Goal: Entertainment & Leisure: Consume media (video, audio)

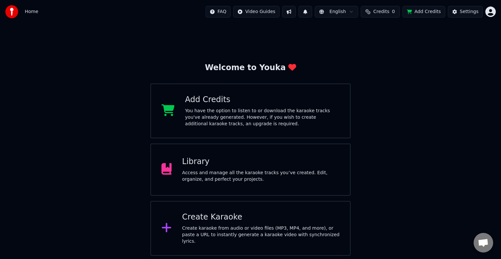
click at [247, 159] on div "Library" at bounding box center [261, 162] width 158 height 10
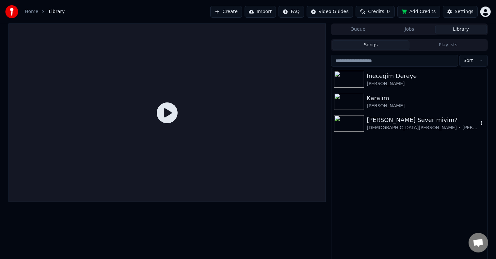
click at [345, 120] on img at bounding box center [349, 123] width 30 height 17
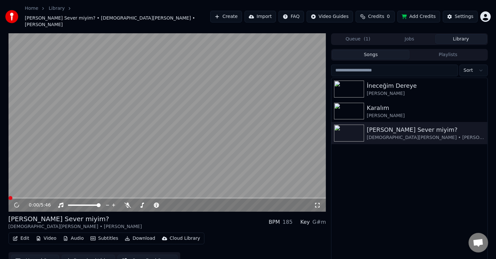
click at [195, 137] on video at bounding box center [167, 122] width 318 height 179
click at [200, 150] on video at bounding box center [167, 122] width 318 height 179
click at [207, 146] on video at bounding box center [167, 122] width 318 height 179
drag, startPoint x: 89, startPoint y: 196, endPoint x: 34, endPoint y: 196, distance: 55.2
click at [68, 202] on div at bounding box center [90, 205] width 53 height 7
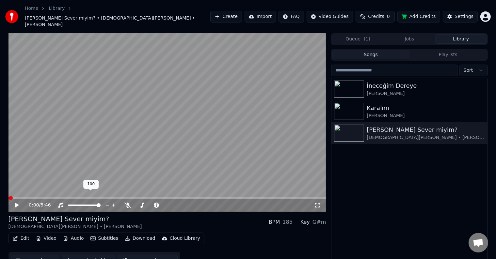
drag, startPoint x: 72, startPoint y: 197, endPoint x: 29, endPoint y: 197, distance: 43.4
click at [32, 200] on div "0:00 / 5:46" at bounding box center [167, 205] width 318 height 13
click at [68, 202] on div at bounding box center [90, 205] width 53 height 7
click at [70, 205] on span at bounding box center [84, 205] width 33 height 1
click at [68, 205] on span at bounding box center [69, 205] width 2 height 1
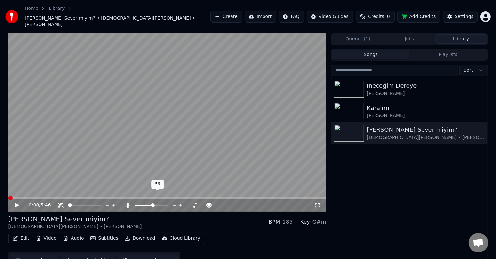
click at [153, 203] on span at bounding box center [153, 205] width 4 height 4
click at [157, 202] on div at bounding box center [171, 205] width 53 height 7
click at [156, 205] on span at bounding box center [153, 205] width 8 height 1
click at [156, 203] on span at bounding box center [158, 205] width 4 height 4
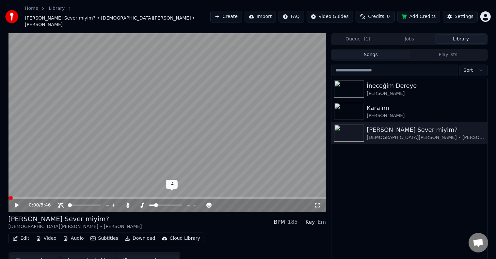
click at [155, 203] on span at bounding box center [156, 205] width 4 height 4
click at [240, 170] on video at bounding box center [167, 122] width 318 height 179
click at [319, 203] on icon at bounding box center [317, 205] width 7 height 5
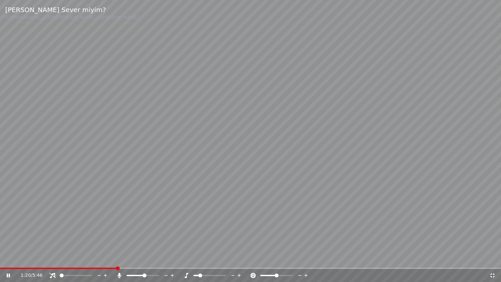
drag, startPoint x: 149, startPoint y: 274, endPoint x: 151, endPoint y: 278, distance: 4.8
click at [151, 259] on div at bounding box center [149, 275] width 53 height 7
click at [152, 259] on span at bounding box center [143, 275] width 33 height 1
click at [159, 259] on span at bounding box center [157, 276] width 4 height 4
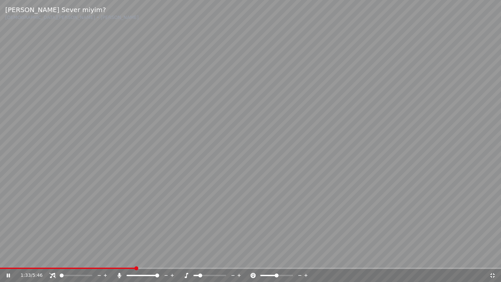
click at [169, 259] on div at bounding box center [149, 275] width 53 height 7
click at [153, 227] on video at bounding box center [250, 141] width 501 height 282
drag, startPoint x: 134, startPoint y: 213, endPoint x: 134, endPoint y: 206, distance: 7.5
click at [134, 206] on video at bounding box center [250, 141] width 501 height 282
click at [198, 259] on span at bounding box center [200, 276] width 4 height 4
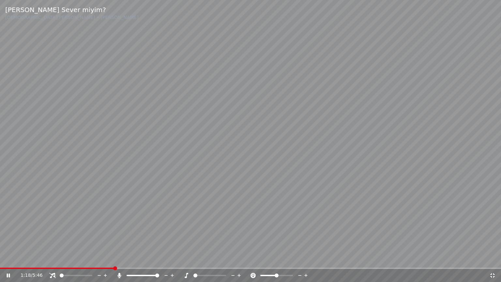
click at [170, 181] on video at bounding box center [250, 141] width 501 height 282
click at [214, 167] on video at bounding box center [250, 141] width 501 height 282
click at [226, 259] on span at bounding box center [224, 276] width 4 height 4
click at [267, 192] on video at bounding box center [250, 141] width 501 height 282
click at [296, 183] on video at bounding box center [250, 141] width 501 height 282
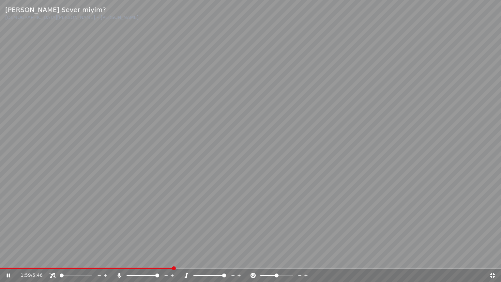
click at [234, 259] on icon at bounding box center [233, 275] width 6 height 7
click at [212, 259] on div "2:00 / 5:46" at bounding box center [250, 275] width 501 height 13
click at [212, 259] on div "2:01 / 5:46" at bounding box center [250, 275] width 501 height 13
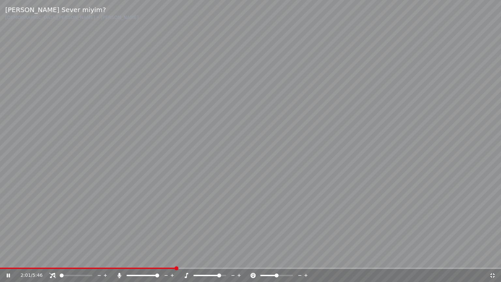
click at [212, 259] on div "2:01 / 5:46" at bounding box center [250, 275] width 501 height 13
click at [211, 259] on span at bounding box center [250, 268] width 501 height 1
click at [303, 183] on video at bounding box center [250, 141] width 501 height 282
click at [356, 156] on video at bounding box center [250, 141] width 501 height 282
click at [146, 259] on span at bounding box center [136, 275] width 19 height 1
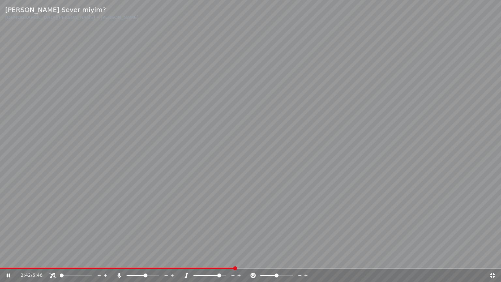
drag, startPoint x: 184, startPoint y: 218, endPoint x: 179, endPoint y: 221, distance: 6.1
click at [184, 218] on video at bounding box center [250, 141] width 501 height 282
click at [316, 175] on video at bounding box center [250, 141] width 501 height 282
click at [233, 259] on icon at bounding box center [233, 275] width 6 height 7
click at [375, 106] on video at bounding box center [250, 141] width 501 height 282
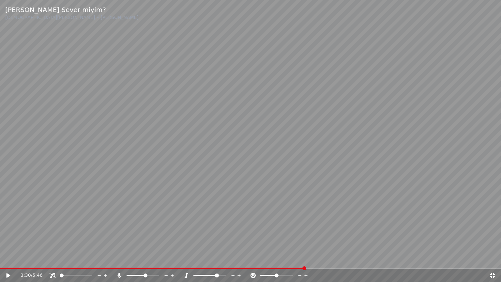
click at [349, 165] on video at bounding box center [250, 141] width 501 height 282
click at [77, 259] on span at bounding box center [78, 276] width 4 height 4
click at [76, 259] on div at bounding box center [82, 275] width 53 height 7
click at [77, 259] on span at bounding box center [77, 276] width 4 height 4
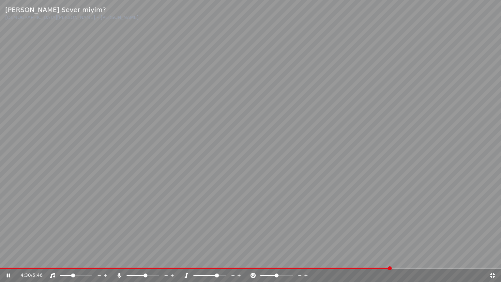
click at [72, 259] on span at bounding box center [73, 276] width 4 height 4
drag, startPoint x: 72, startPoint y: 278, endPoint x: 60, endPoint y: 274, distance: 12.9
click at [67, 259] on div at bounding box center [82, 275] width 53 height 7
click at [60, 259] on span at bounding box center [66, 275] width 13 height 1
click at [61, 259] on span at bounding box center [63, 276] width 4 height 4
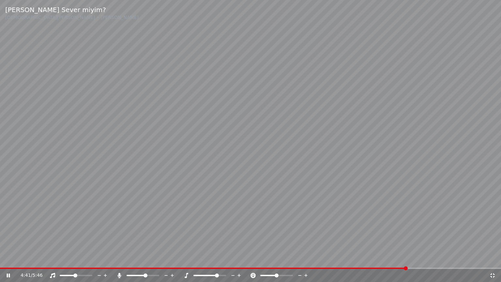
click at [73, 259] on span at bounding box center [75, 276] width 4 height 4
click at [356, 165] on video at bounding box center [250, 141] width 501 height 282
click at [345, 176] on video at bounding box center [250, 141] width 501 height 282
click at [232, 259] on icon at bounding box center [233, 275] width 6 height 7
click at [233, 259] on icon at bounding box center [233, 275] width 6 height 7
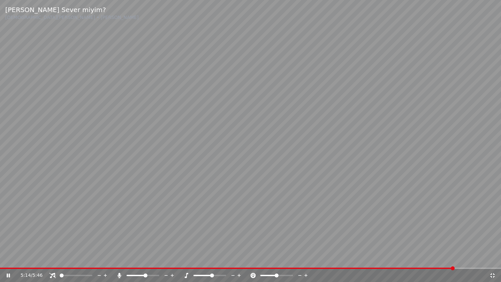
click at [336, 217] on video at bounding box center [250, 141] width 501 height 282
click at [274, 159] on video at bounding box center [250, 141] width 501 height 282
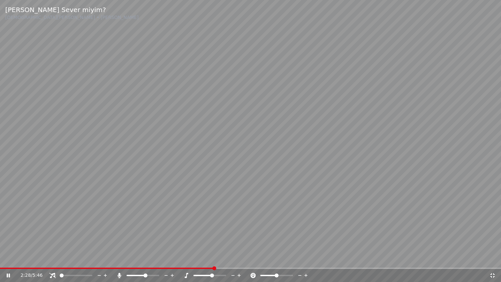
click at [214, 259] on span at bounding box center [107, 268] width 214 height 1
click at [233, 259] on icon at bounding box center [233, 275] width 6 height 7
click at [498, 259] on div "3:17 / 5:46" at bounding box center [251, 275] width 496 height 7
click at [496, 259] on div "3:17 / 5:46" at bounding box center [251, 275] width 496 height 7
click at [495, 259] on icon at bounding box center [493, 275] width 7 height 5
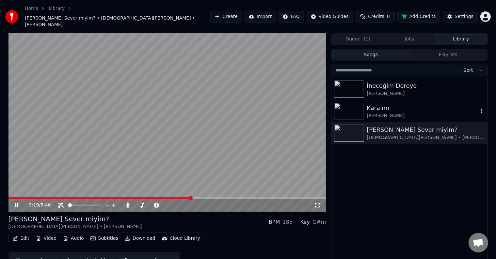
click at [347, 104] on img at bounding box center [349, 111] width 30 height 17
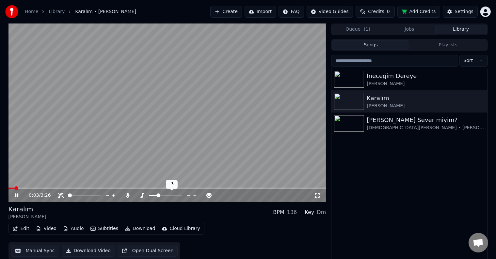
click at [156, 196] on span at bounding box center [153, 195] width 8 height 1
click at [112, 164] on video at bounding box center [167, 113] width 318 height 179
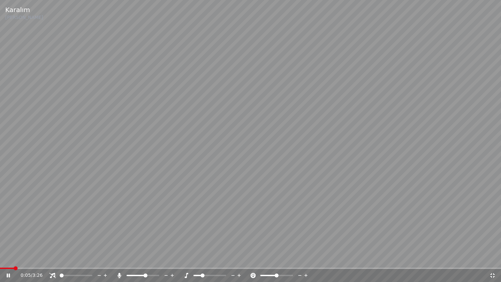
click at [71, 259] on video at bounding box center [250, 141] width 501 height 282
click at [74, 259] on video at bounding box center [250, 141] width 501 height 282
drag, startPoint x: 82, startPoint y: 266, endPoint x: 86, endPoint y: 268, distance: 4.5
click at [83, 259] on video at bounding box center [250, 141] width 501 height 282
click at [89, 259] on span at bounding box center [250, 268] width 501 height 1
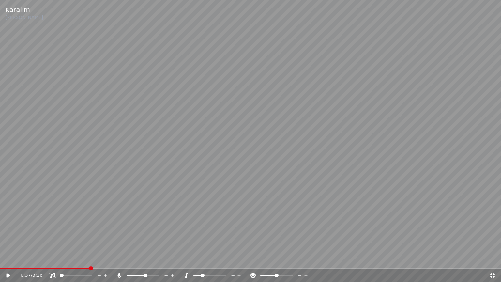
click at [105, 242] on video at bounding box center [250, 141] width 501 height 282
click at [215, 259] on span at bounding box center [210, 275] width 33 height 1
click at [189, 240] on video at bounding box center [250, 141] width 501 height 282
click at [224, 219] on video at bounding box center [250, 141] width 501 height 282
click at [240, 259] on icon at bounding box center [239, 275] width 6 height 7
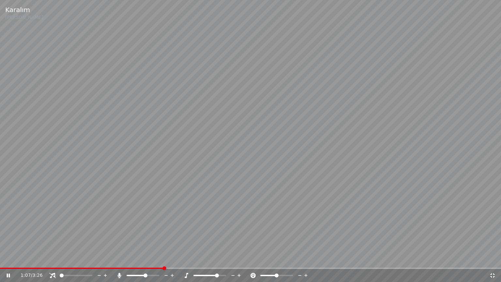
click at [240, 259] on icon at bounding box center [239, 275] width 6 height 7
click at [198, 259] on div at bounding box center [216, 275] width 53 height 7
click at [194, 259] on span at bounding box center [209, 275] width 30 height 1
click at [188, 223] on video at bounding box center [250, 141] width 501 height 282
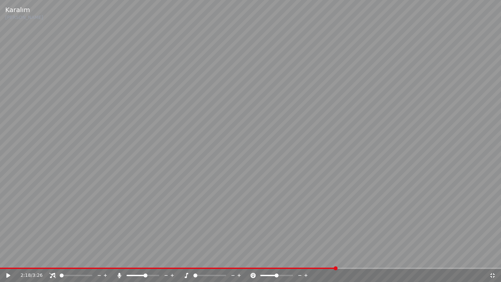
click at [124, 195] on video at bounding box center [250, 141] width 501 height 282
click at [134, 259] on span at bounding box center [130, 275] width 7 height 1
click at [149, 223] on video at bounding box center [250, 141] width 501 height 282
click at [144, 181] on video at bounding box center [250, 141] width 501 height 282
click at [137, 259] on span at bounding box center [143, 275] width 33 height 1
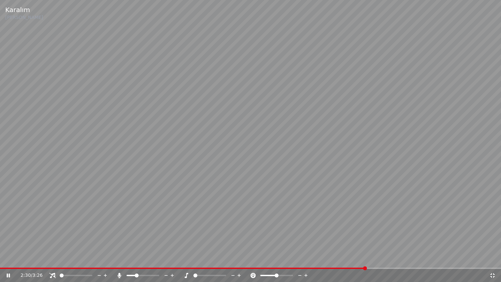
click at [136, 259] on span at bounding box center [137, 276] width 4 height 4
click at [137, 259] on span at bounding box center [138, 276] width 4 height 4
click at [96, 209] on video at bounding box center [250, 141] width 501 height 282
click at [94, 214] on video at bounding box center [250, 141] width 501 height 282
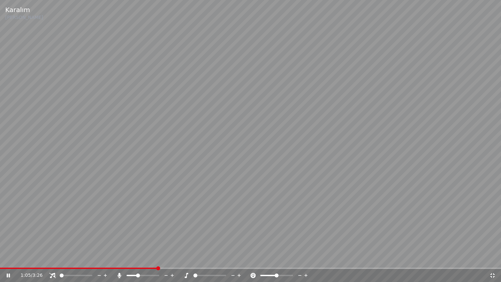
click at [157, 259] on span at bounding box center [250, 268] width 501 height 1
click at [225, 183] on video at bounding box center [250, 141] width 501 height 282
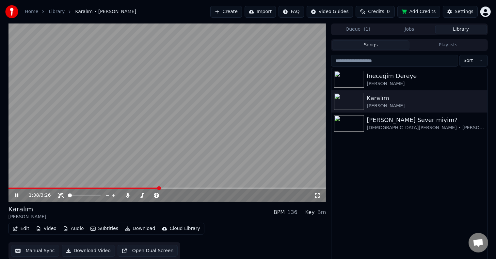
click at [319, 196] on icon at bounding box center [317, 195] width 7 height 5
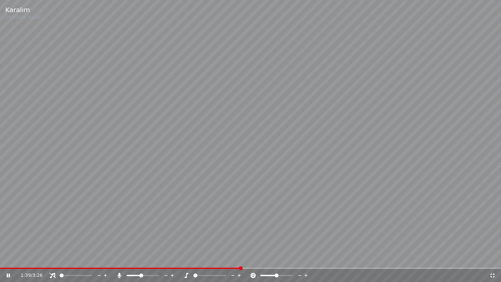
click at [318, 206] on video at bounding box center [250, 141] width 501 height 282
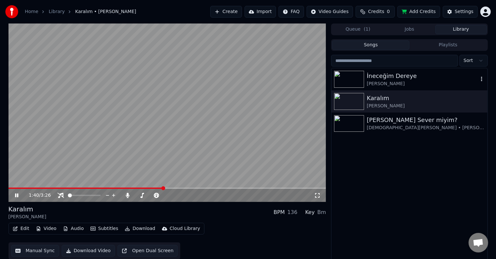
click at [341, 84] on img at bounding box center [349, 79] width 30 height 17
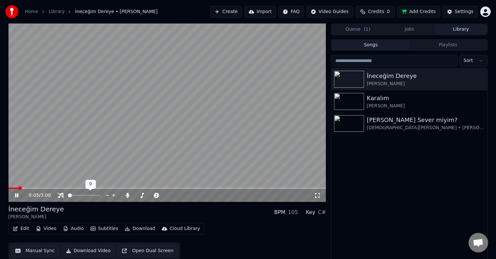
click at [73, 195] on div at bounding box center [90, 195] width 53 height 7
click at [81, 195] on span at bounding box center [82, 196] width 4 height 4
click at [319, 196] on icon at bounding box center [317, 195] width 7 height 5
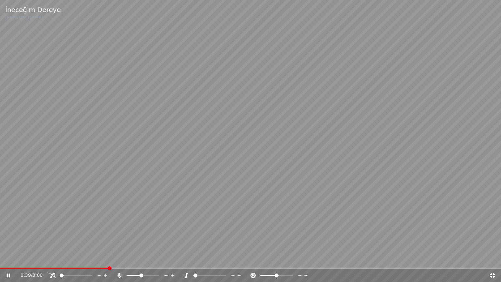
click at [60, 259] on span at bounding box center [62, 276] width 4 height 4
click at [88, 259] on span at bounding box center [86, 276] width 4 height 4
click at [78, 259] on span at bounding box center [69, 275] width 18 height 1
click at [204, 259] on div at bounding box center [216, 275] width 53 height 7
click at [203, 259] on div at bounding box center [216, 275] width 53 height 7
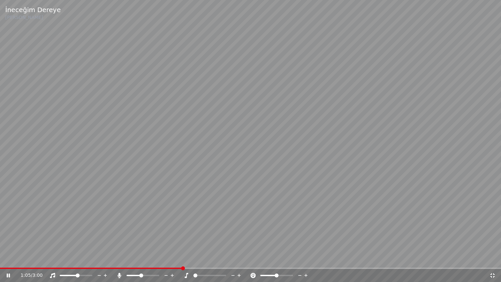
click at [201, 259] on div at bounding box center [216, 275] width 53 height 7
click at [202, 259] on span at bounding box center [210, 275] width 33 height 1
click at [75, 259] on span at bounding box center [75, 276] width 4 height 4
click at [71, 259] on span at bounding box center [73, 276] width 4 height 4
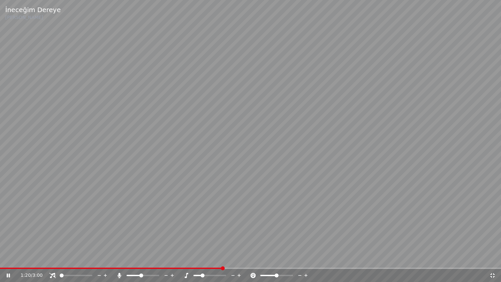
click at [168, 259] on icon at bounding box center [166, 275] width 6 height 7
click at [80, 259] on span at bounding box center [79, 276] width 4 height 4
click at [70, 259] on span at bounding box center [72, 276] width 4 height 4
click at [494, 259] on icon at bounding box center [493, 275] width 5 height 5
